Goal: Check status: Check status

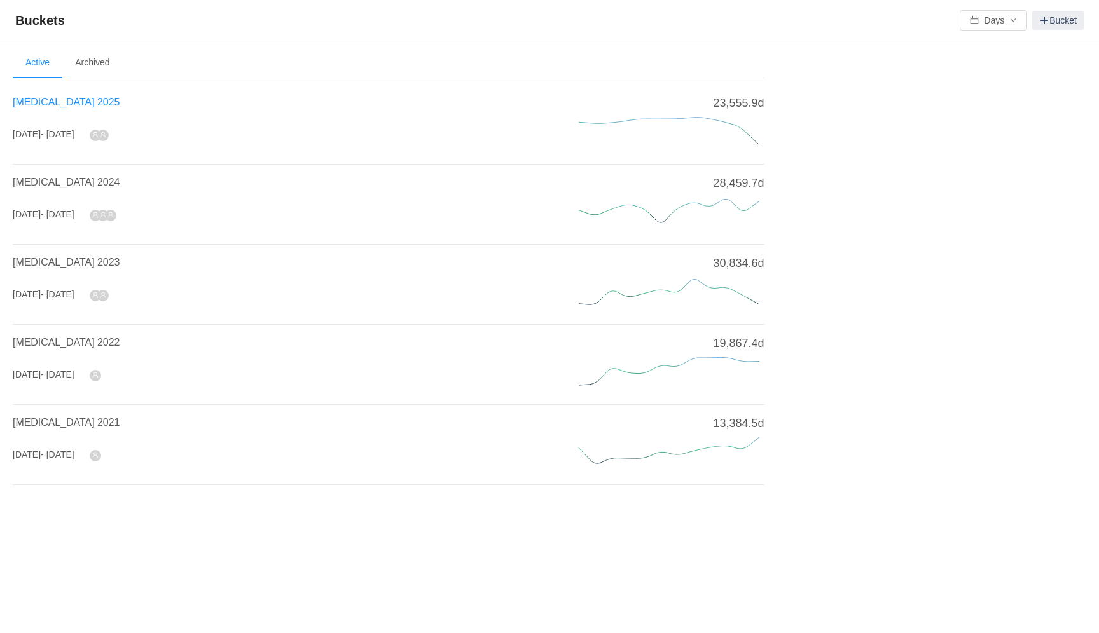
click at [39, 100] on span "[MEDICAL_DATA] 2025" at bounding box center [66, 102] width 107 height 11
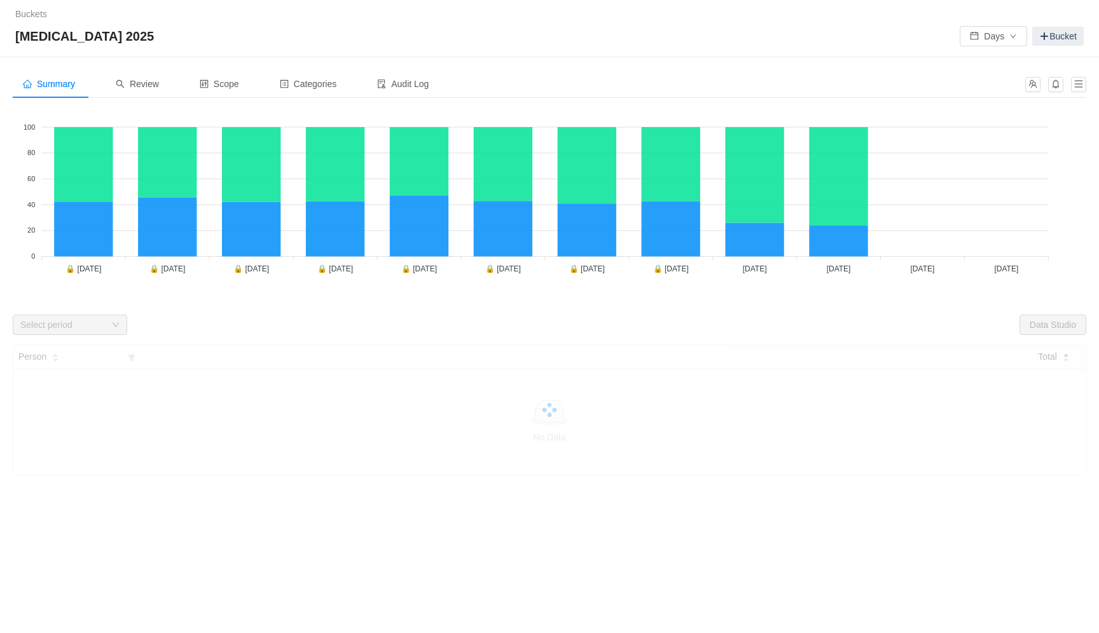
click at [526, 310] on div "Looks too empty? Make sure scope has tickets Make sure you have suitable catego…" at bounding box center [549, 292] width 1073 height 368
click at [140, 84] on span "Review" at bounding box center [137, 84] width 43 height 10
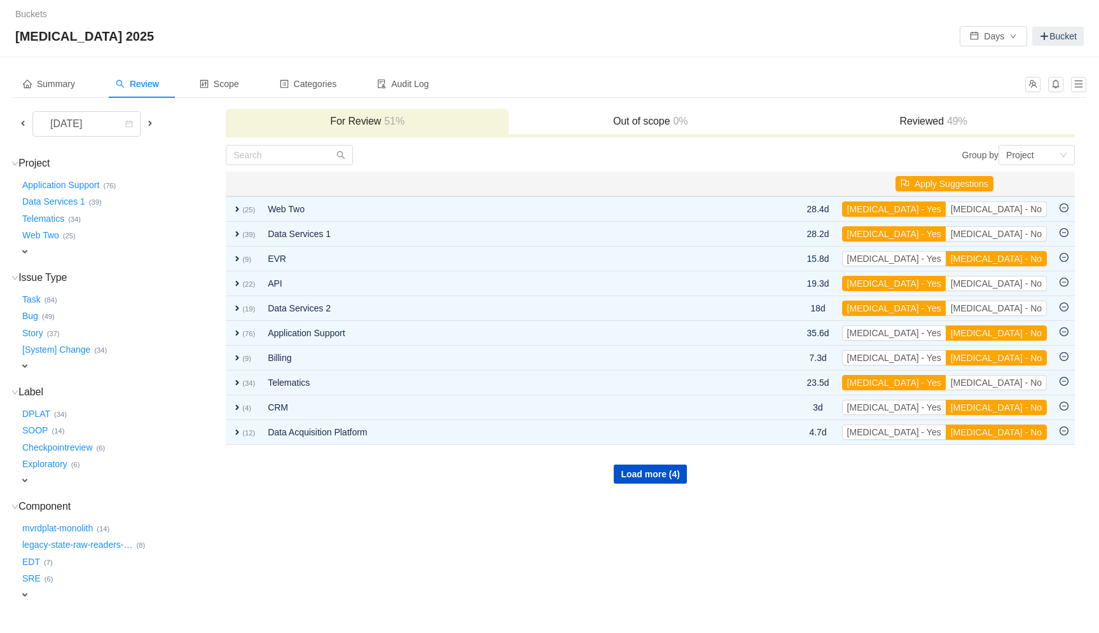
click at [25, 121] on span at bounding box center [23, 123] width 10 height 10
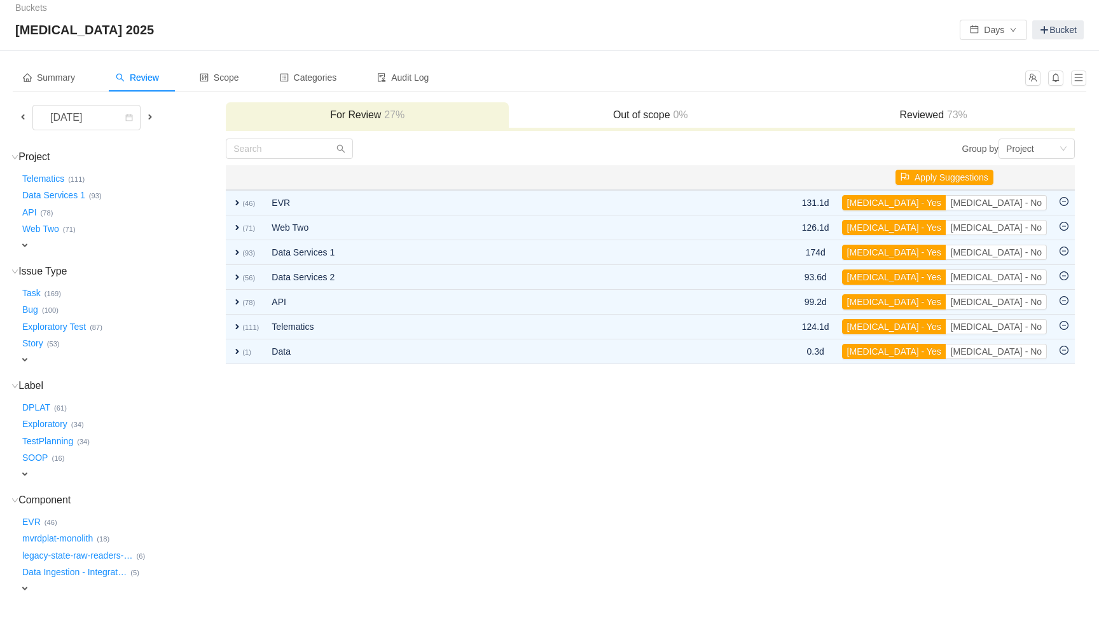
click at [958, 114] on span "73%" at bounding box center [956, 114] width 24 height 11
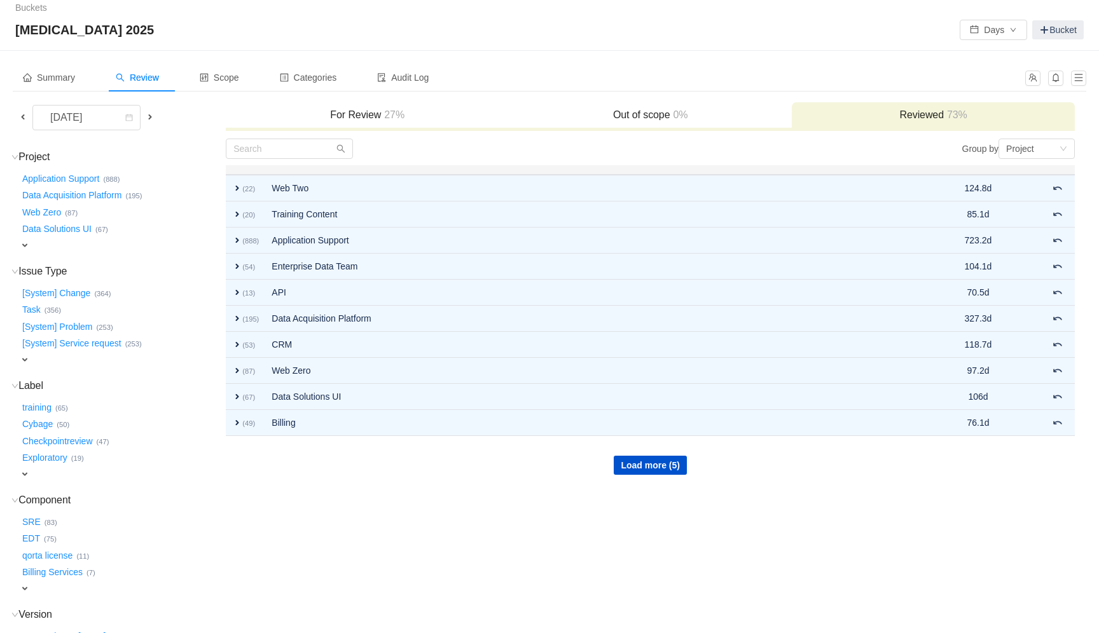
scroll to position [5, 0]
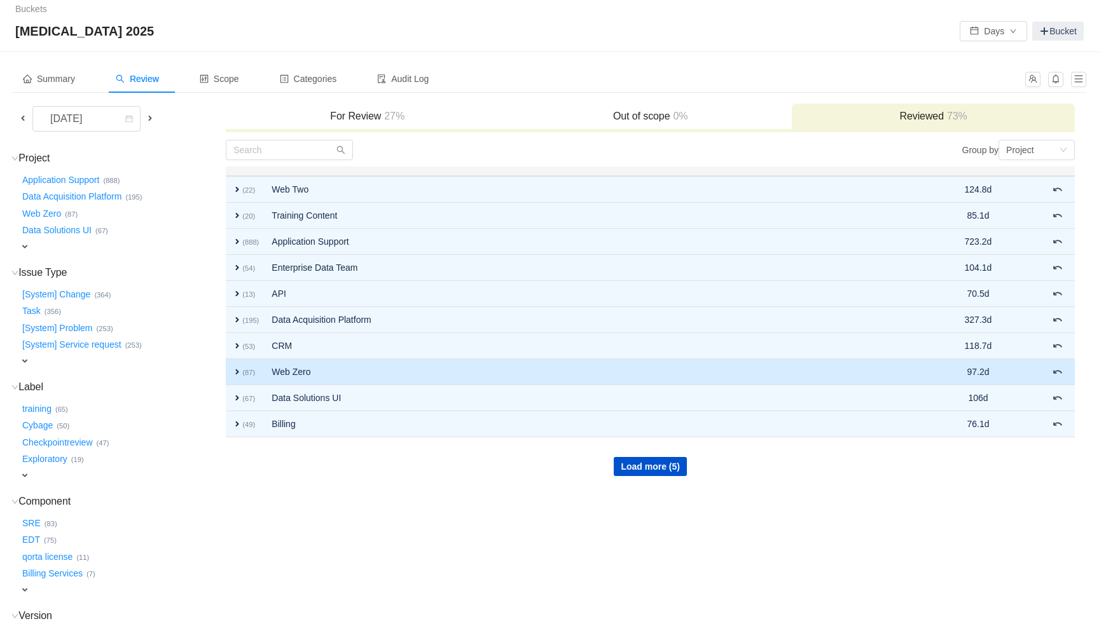
click at [366, 372] on td "Web Zero" at bounding box center [576, 372] width 622 height 26
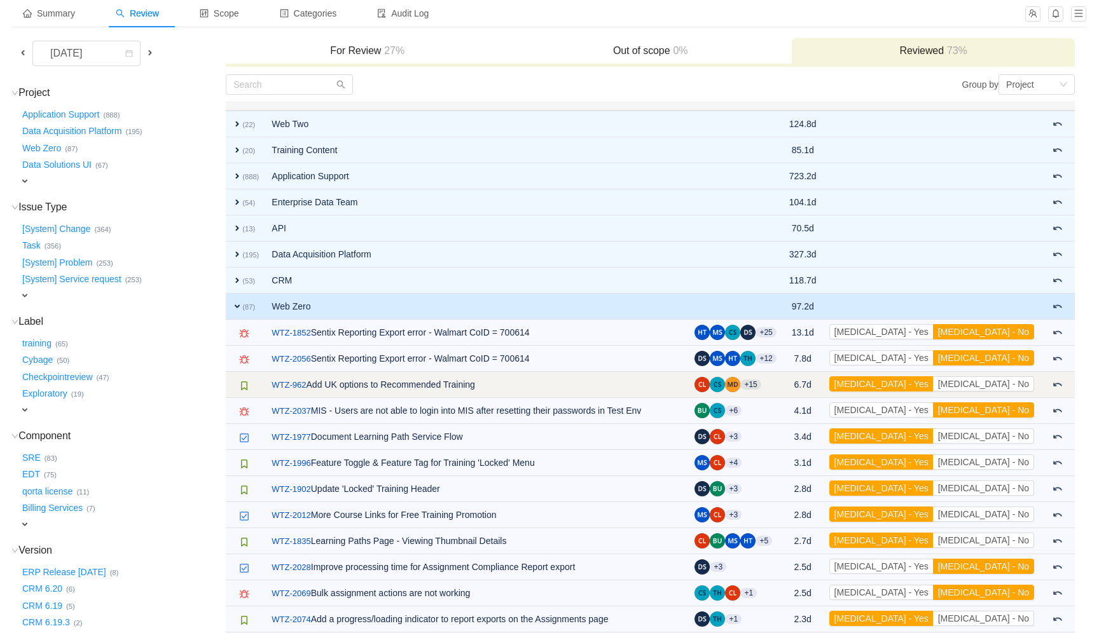
scroll to position [0, 0]
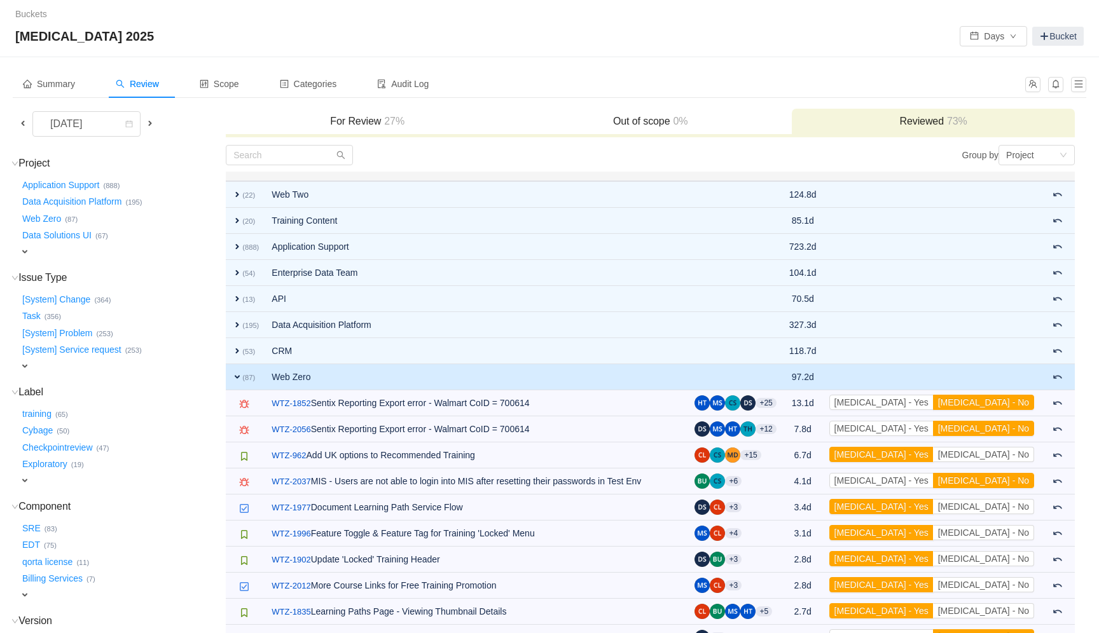
click at [315, 130] on div "For Review 27%" at bounding box center [367, 122] width 283 height 27
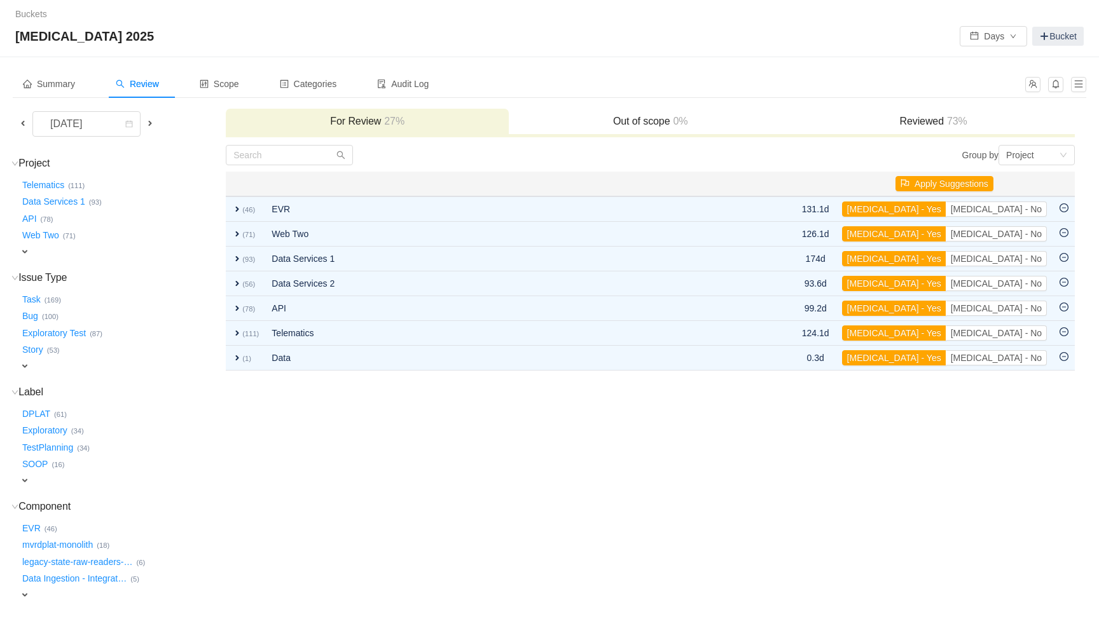
click at [539, 544] on td "Group by Project You will see tickets here after they were marked as out of sco…" at bounding box center [650, 403] width 850 height 518
